Goal: Download file/media

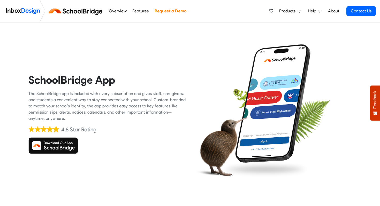
click at [51, 151] on img at bounding box center [53, 145] width 50 height 17
click at [56, 146] on img at bounding box center [53, 145] width 50 height 17
click at [63, 148] on img at bounding box center [53, 145] width 50 height 17
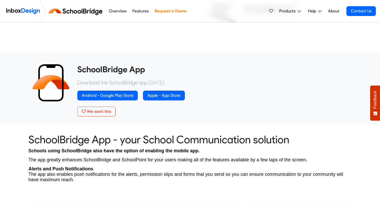
scroll to position [155, 0]
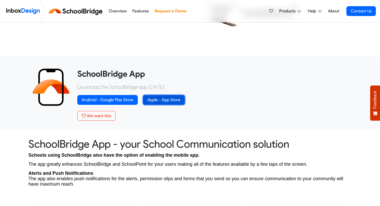
click at [154, 100] on link "Apple - App Store" at bounding box center [164, 100] width 42 height 10
